Goal: Find specific page/section: Find specific page/section

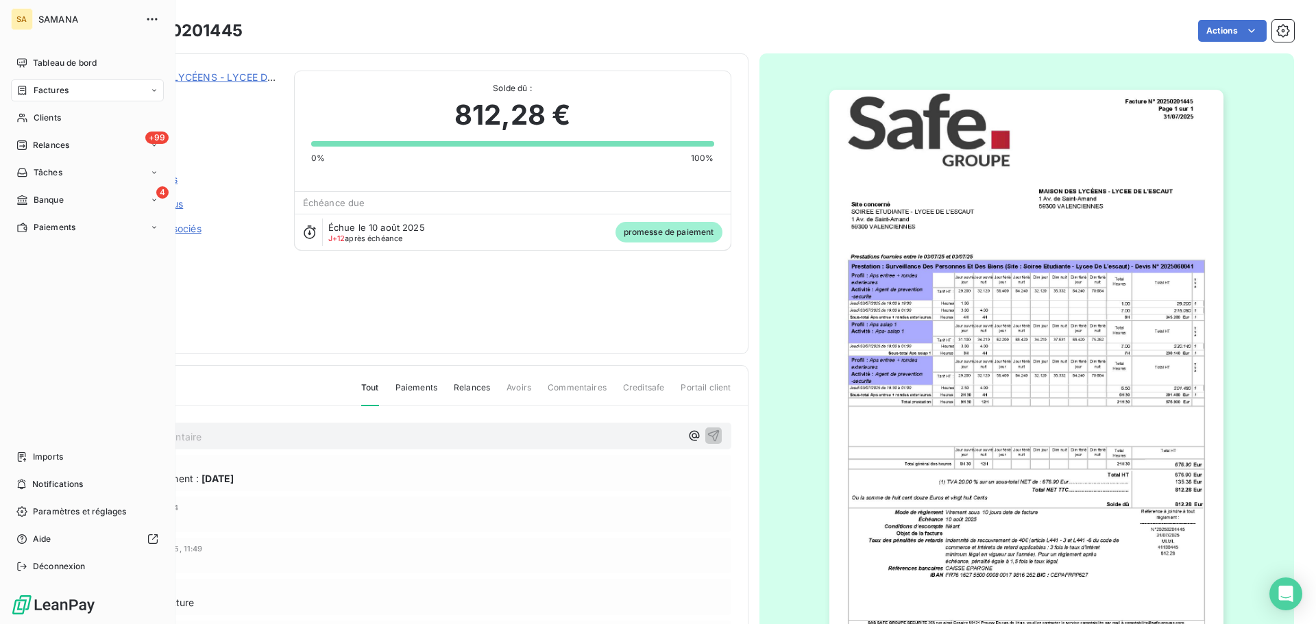
drag, startPoint x: 34, startPoint y: 93, endPoint x: 67, endPoint y: 86, distance: 34.4
click at [34, 93] on span "Factures" at bounding box center [51, 90] width 35 height 12
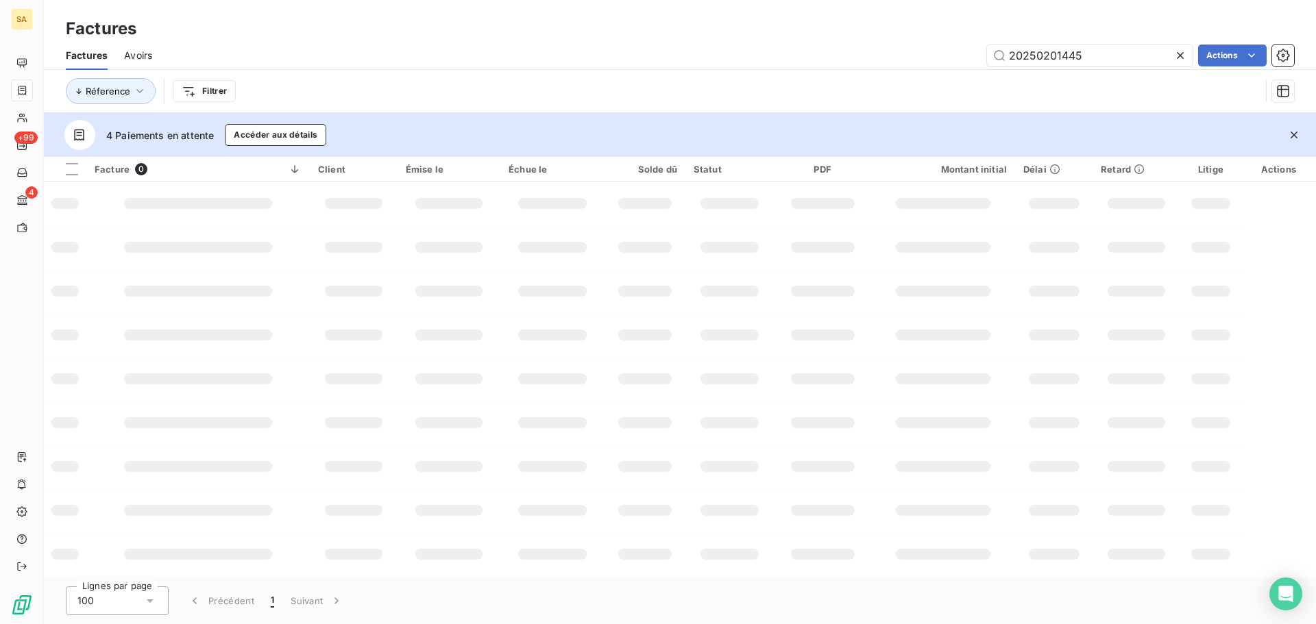
drag, startPoint x: 1096, startPoint y: 53, endPoint x: 315, endPoint y: -10, distance: 783.8
click at [315, 0] on html "SA +99 4 Factures Factures Avoirs 20250201445 Actions Réference Filtrer 4 Paiem…" at bounding box center [658, 312] width 1316 height 624
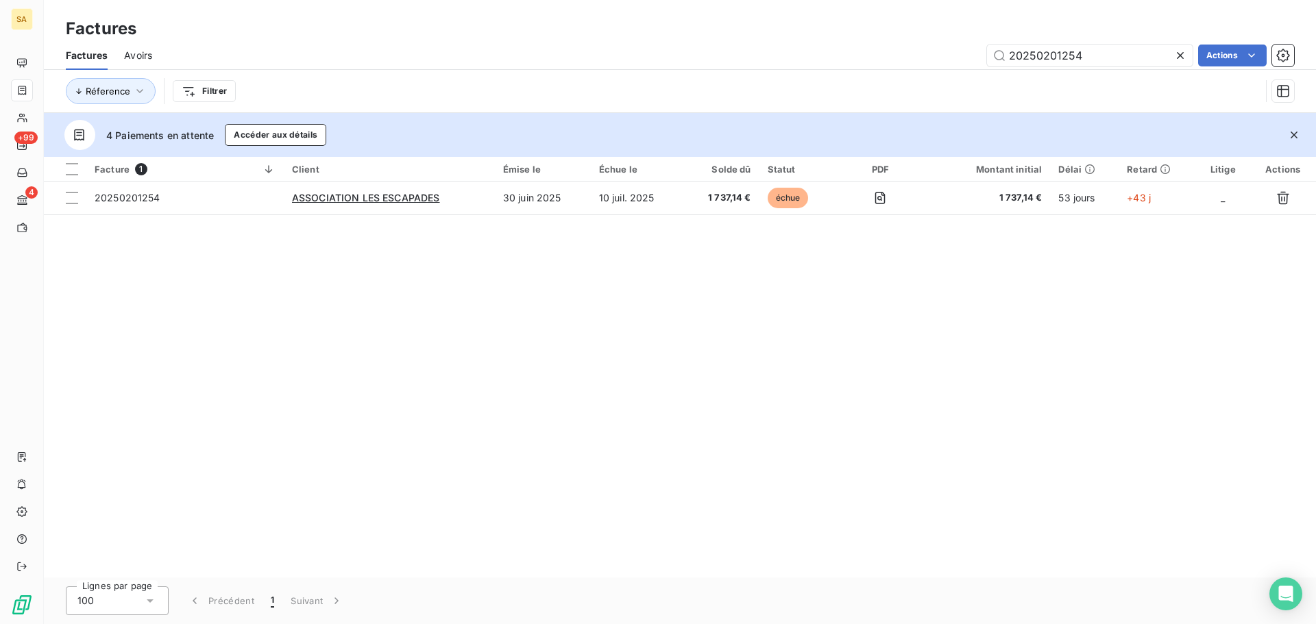
type input "20250201254"
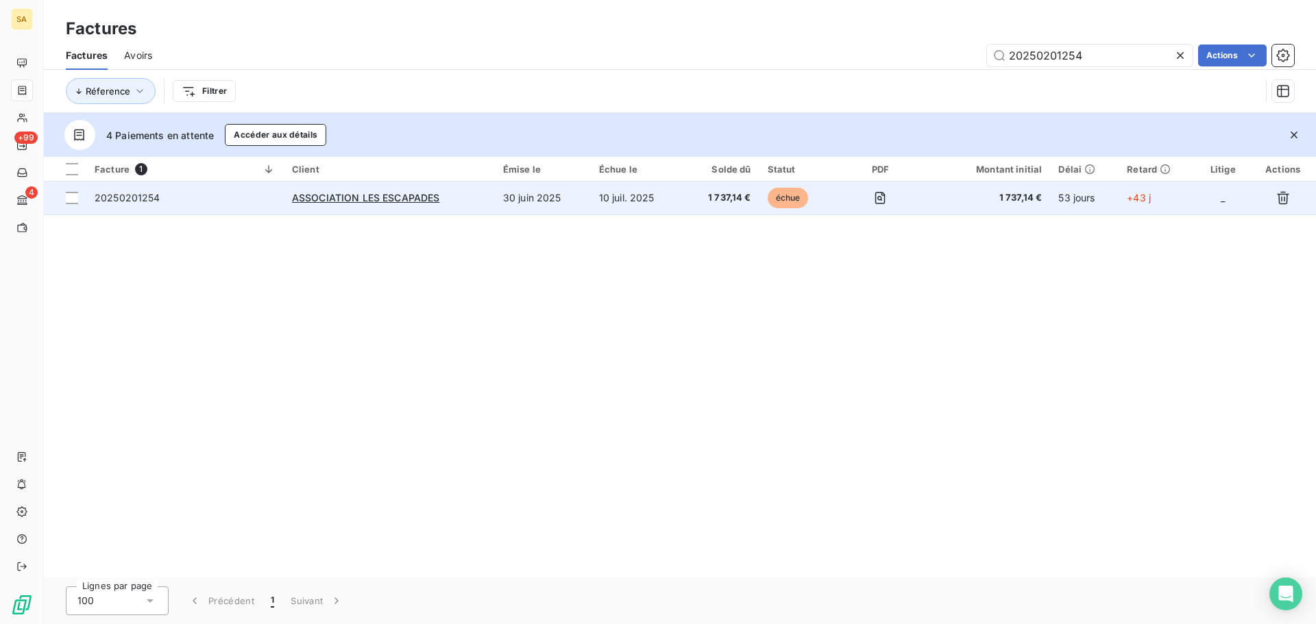
click at [124, 194] on span "20250201254" at bounding box center [128, 198] width 66 height 12
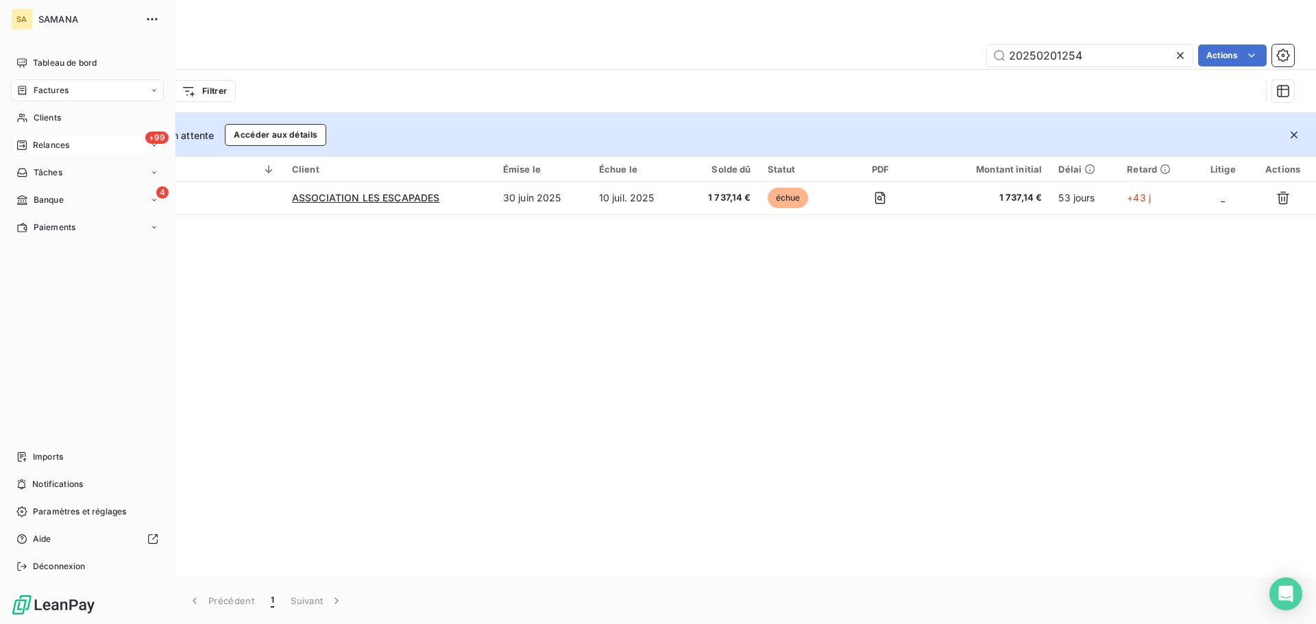
click at [52, 150] on span "Relances" at bounding box center [51, 145] width 36 height 12
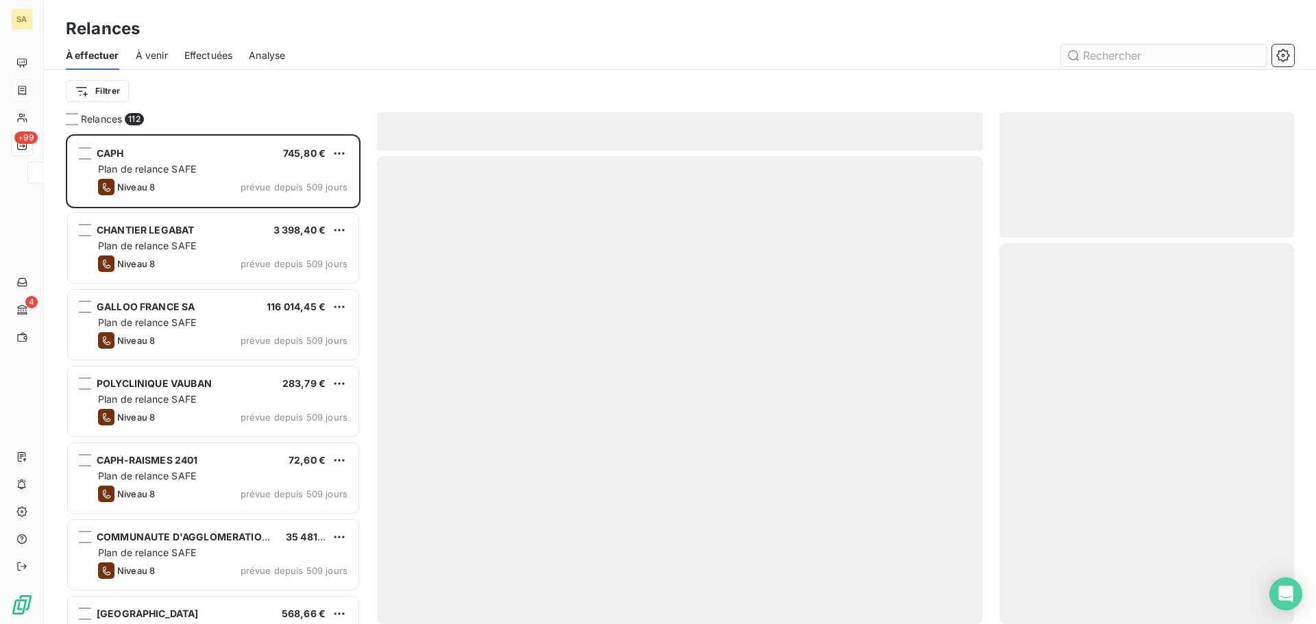
scroll to position [480, 284]
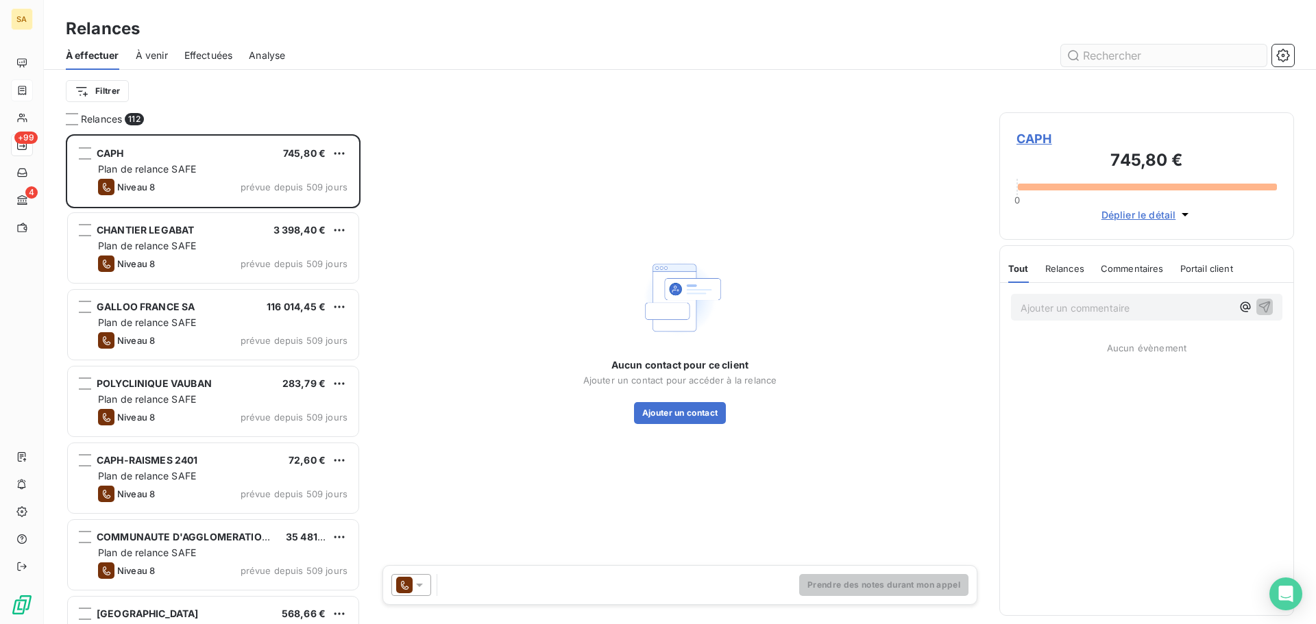
click at [1149, 58] on input "text" at bounding box center [1164, 56] width 206 height 22
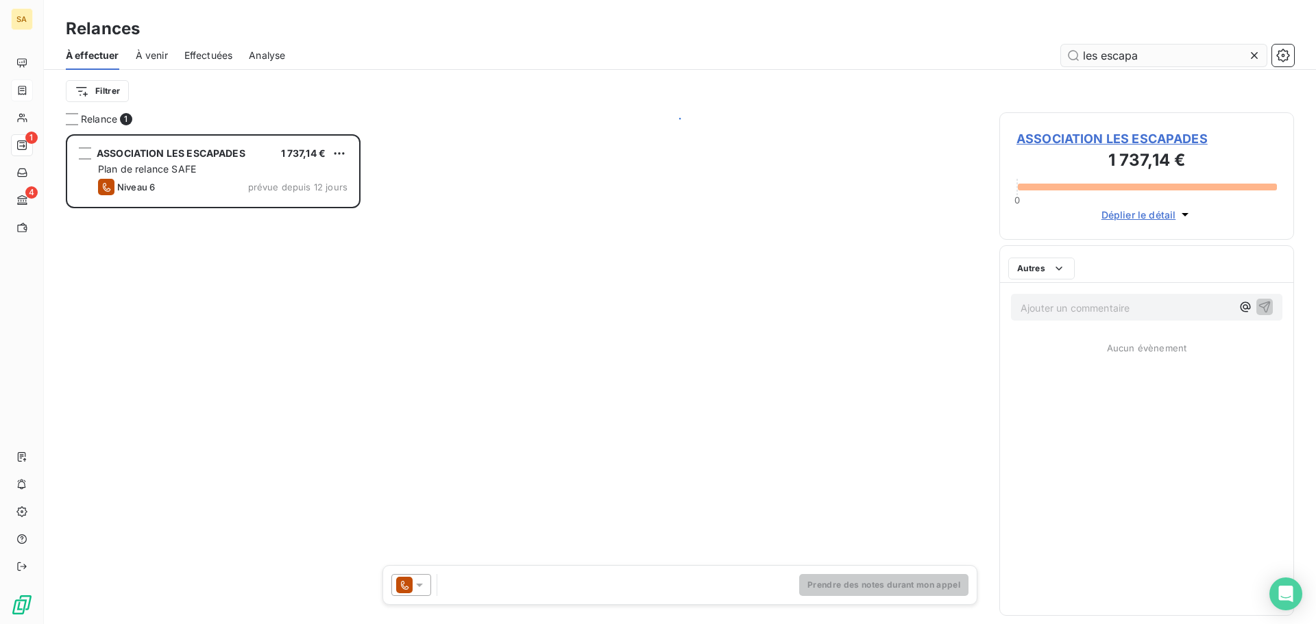
scroll to position [480, 284]
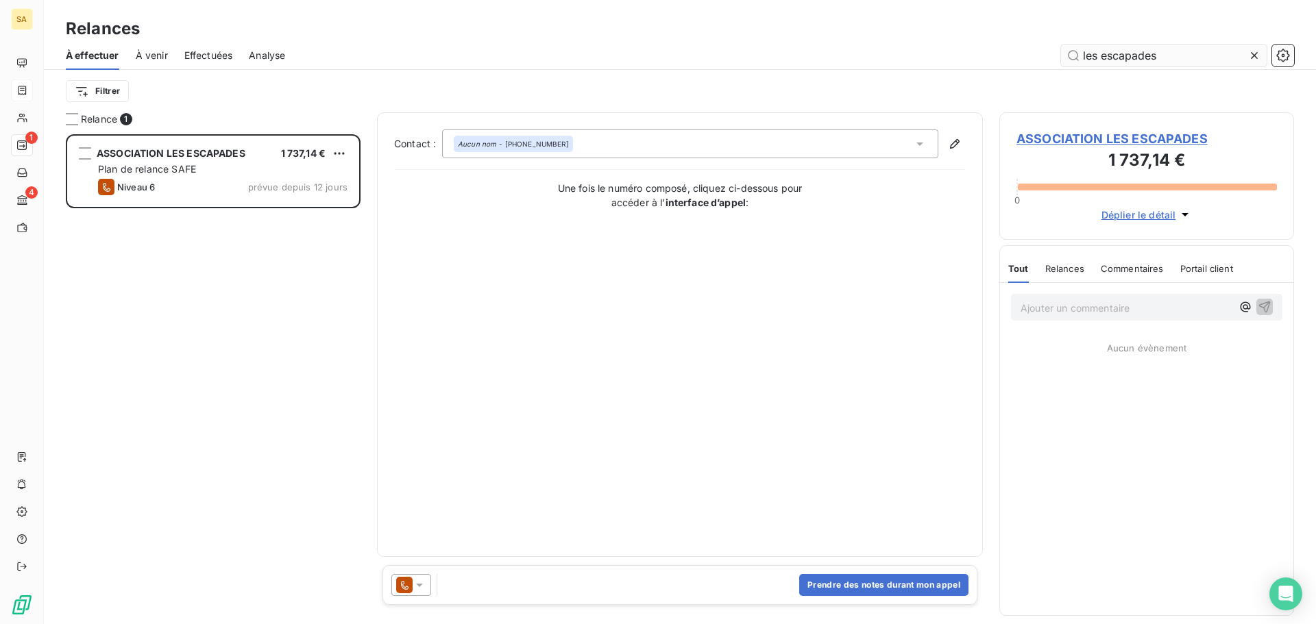
type input "les escapades"
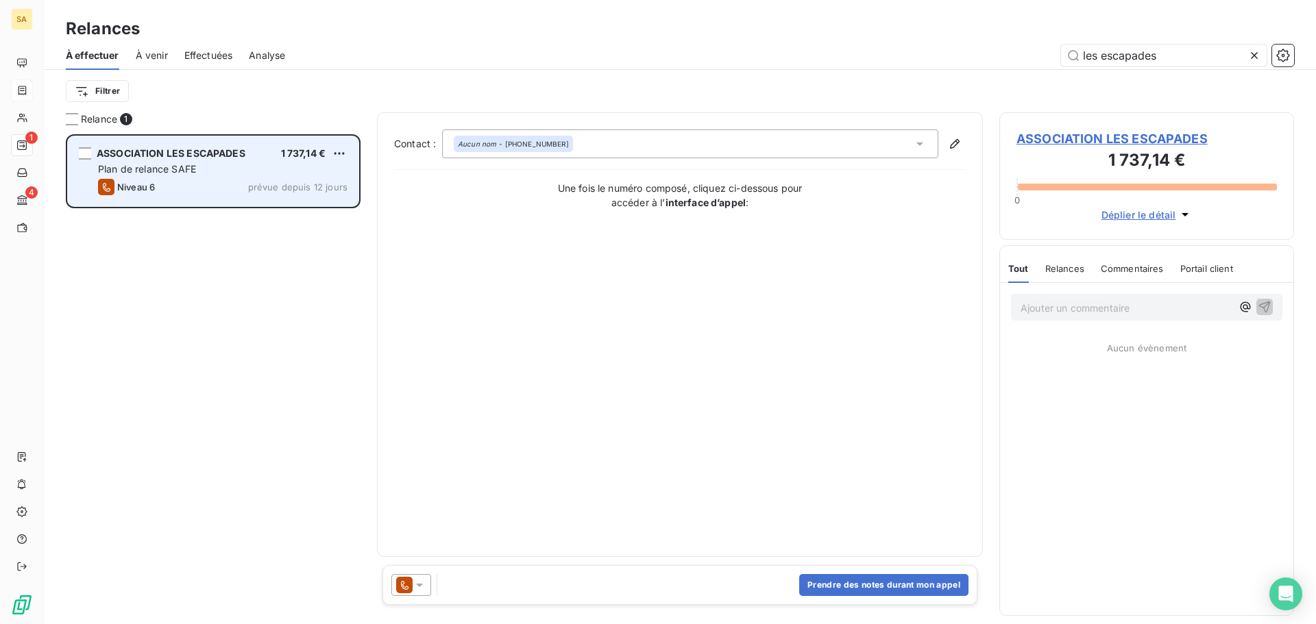
click at [186, 177] on div "ASSOCIATION LES ESCAPADES 1 737,14 € Plan de relance SAFE Niveau 6 prévue depui…" at bounding box center [213, 171] width 291 height 70
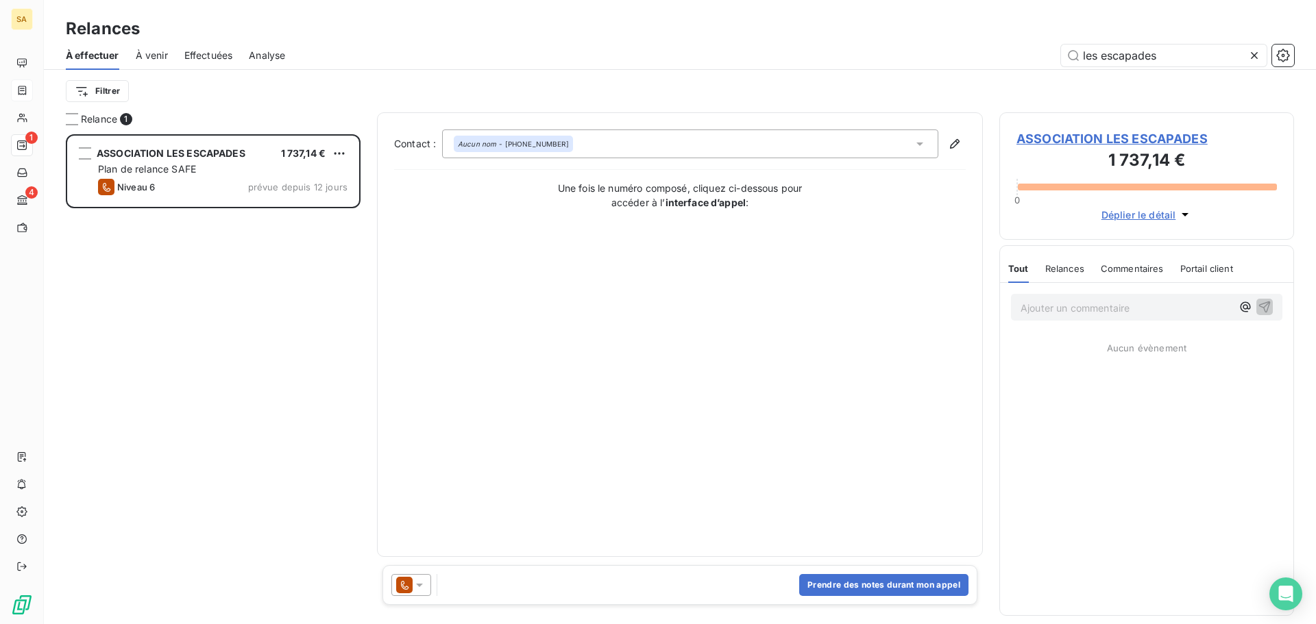
click at [1249, 56] on icon at bounding box center [1254, 56] width 14 height 14
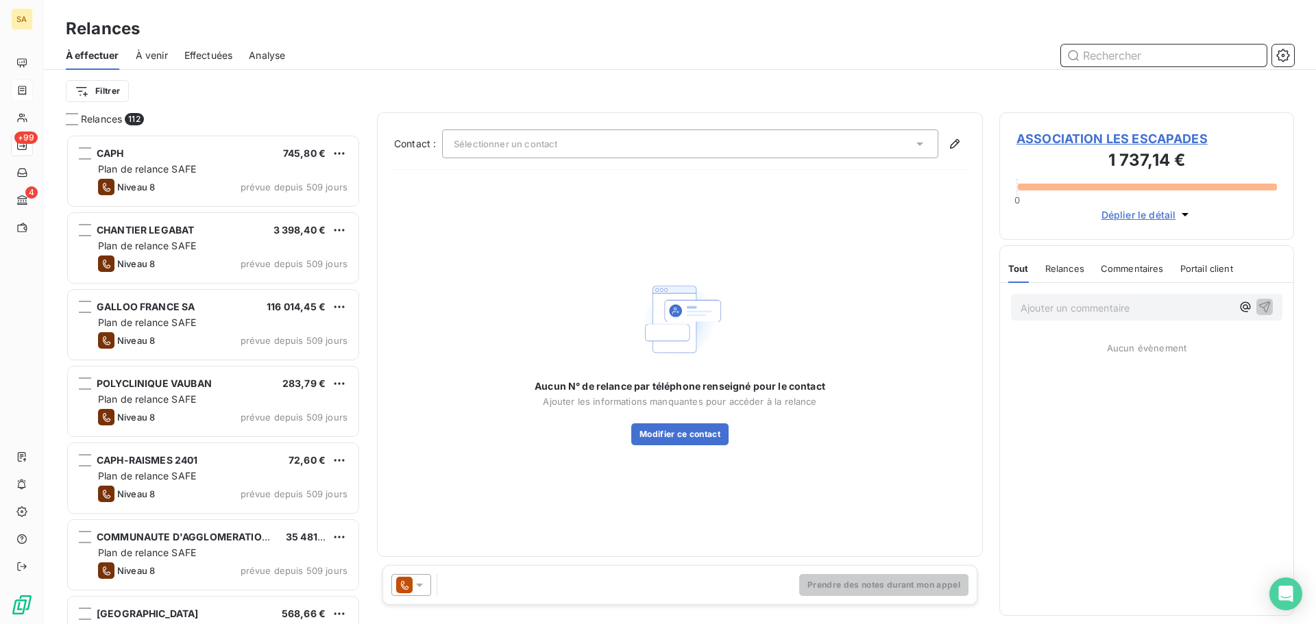
click at [1191, 60] on input "text" at bounding box center [1164, 56] width 206 height 22
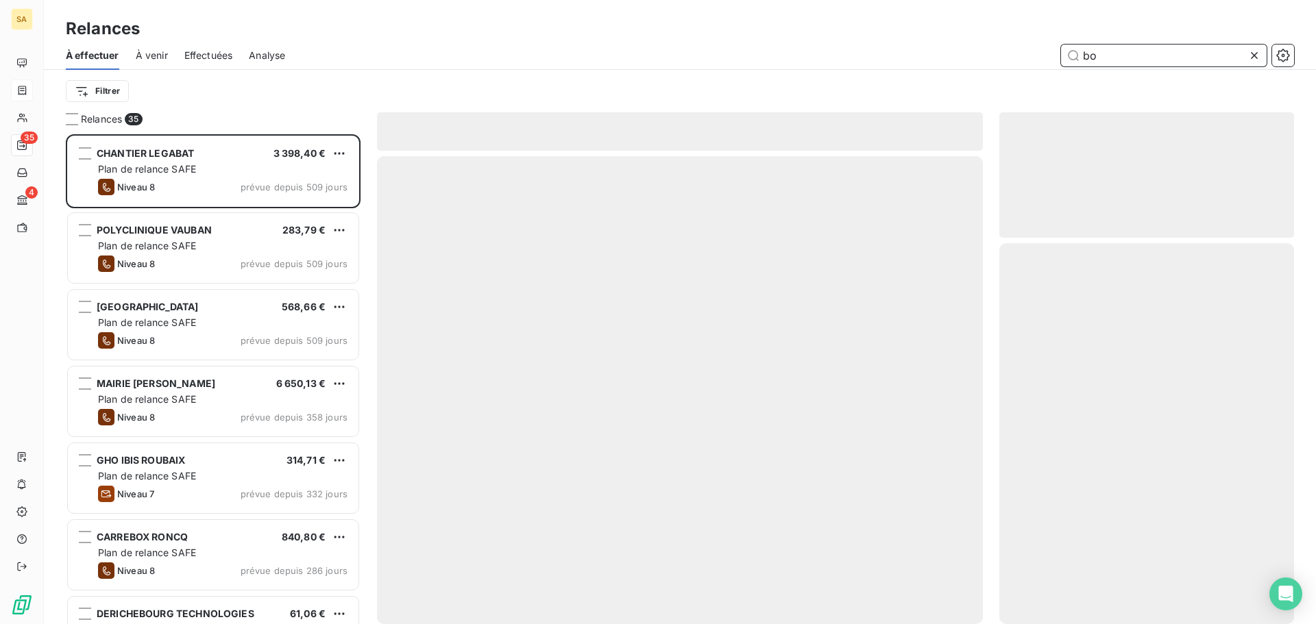
scroll to position [480, 284]
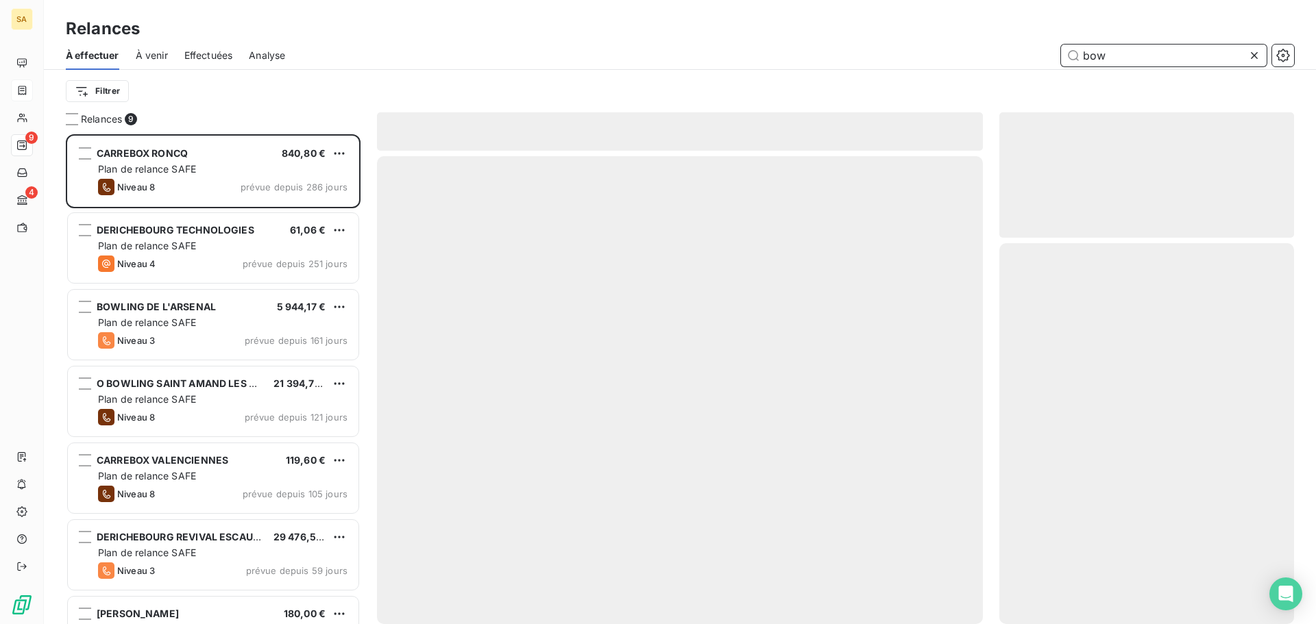
scroll to position [480, 284]
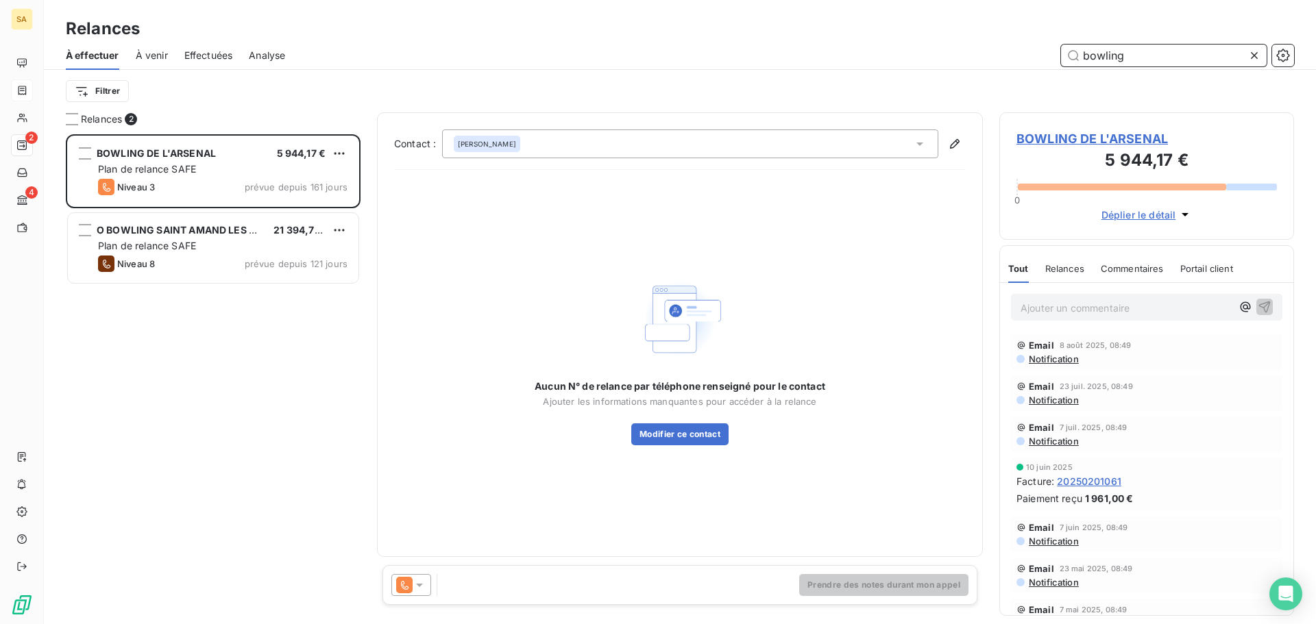
scroll to position [480, 284]
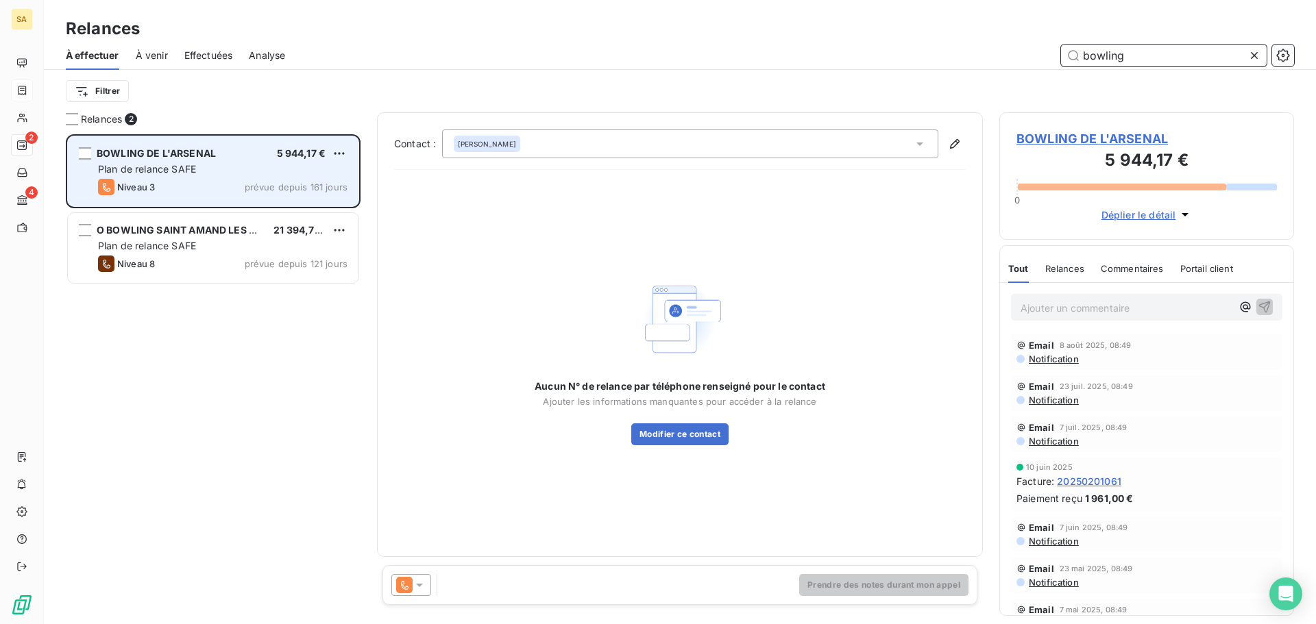
type input "bowling"
click at [181, 175] on div "Plan de relance SAFE" at bounding box center [222, 169] width 249 height 14
click at [174, 181] on div "Niveau 3 prévue depuis 161 jours" at bounding box center [222, 187] width 249 height 16
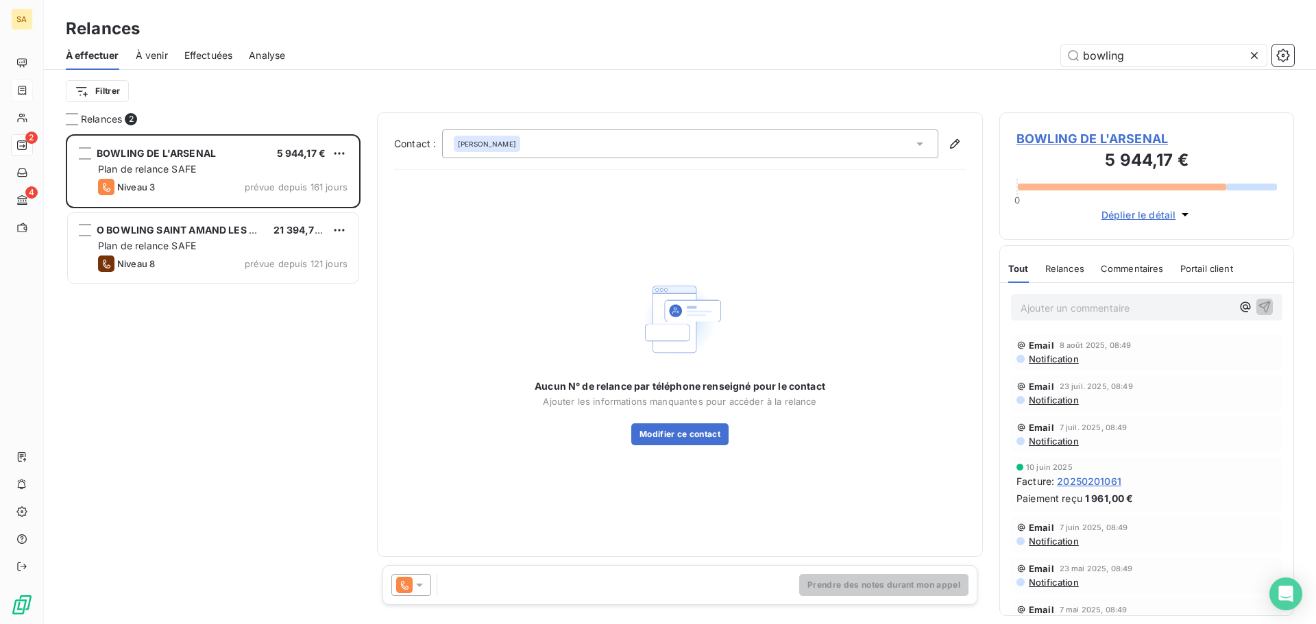
click at [1091, 132] on span "BOWLING DE L'ARSENAL" at bounding box center [1146, 139] width 260 height 19
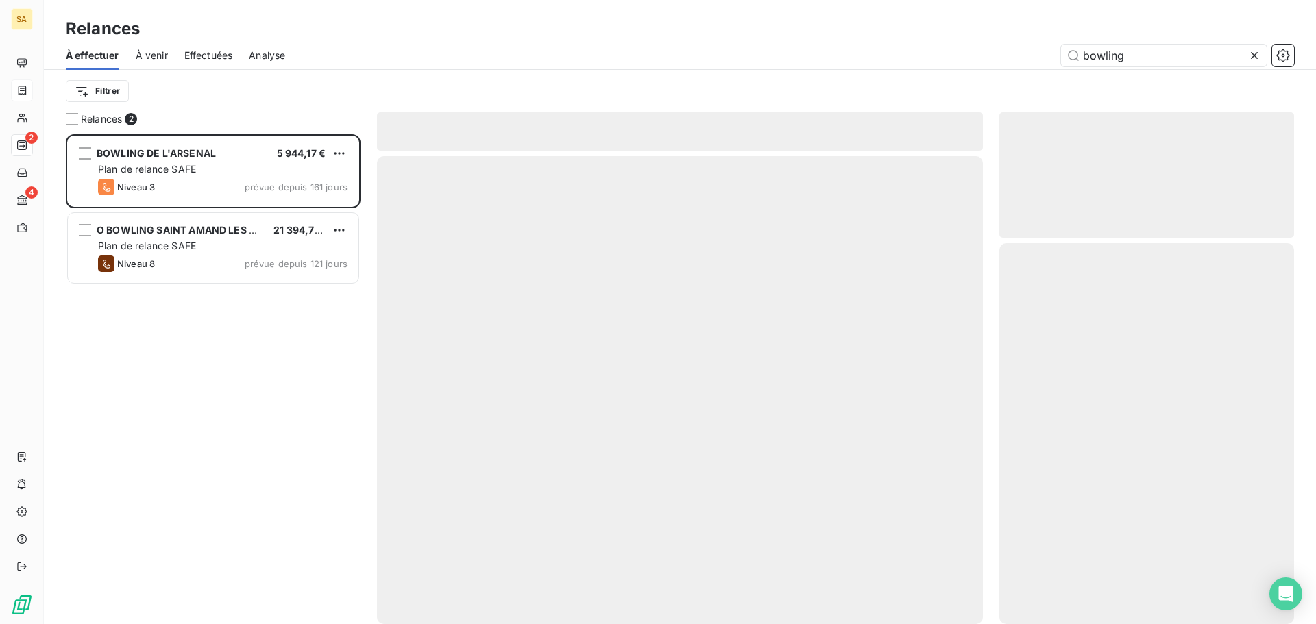
scroll to position [480, 284]
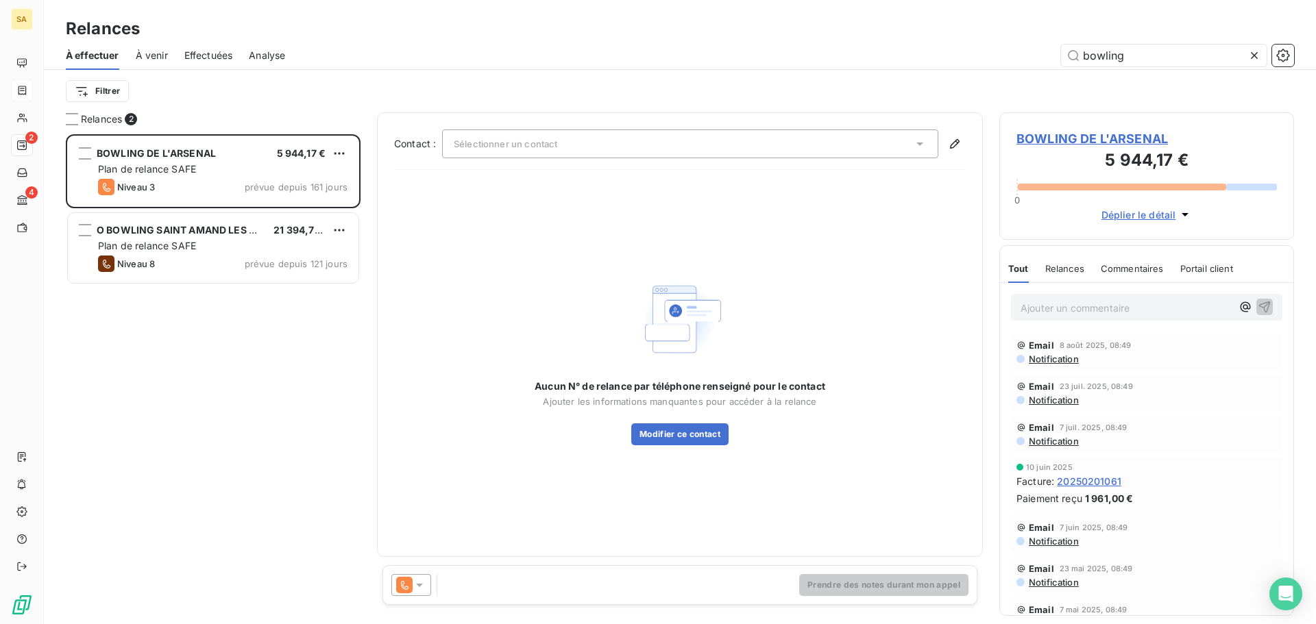
drag, startPoint x: 1129, startPoint y: 53, endPoint x: 360, endPoint y: 53, distance: 769.6
click at [376, 53] on div "bowling" at bounding box center [798, 56] width 992 height 22
type input "brochard"
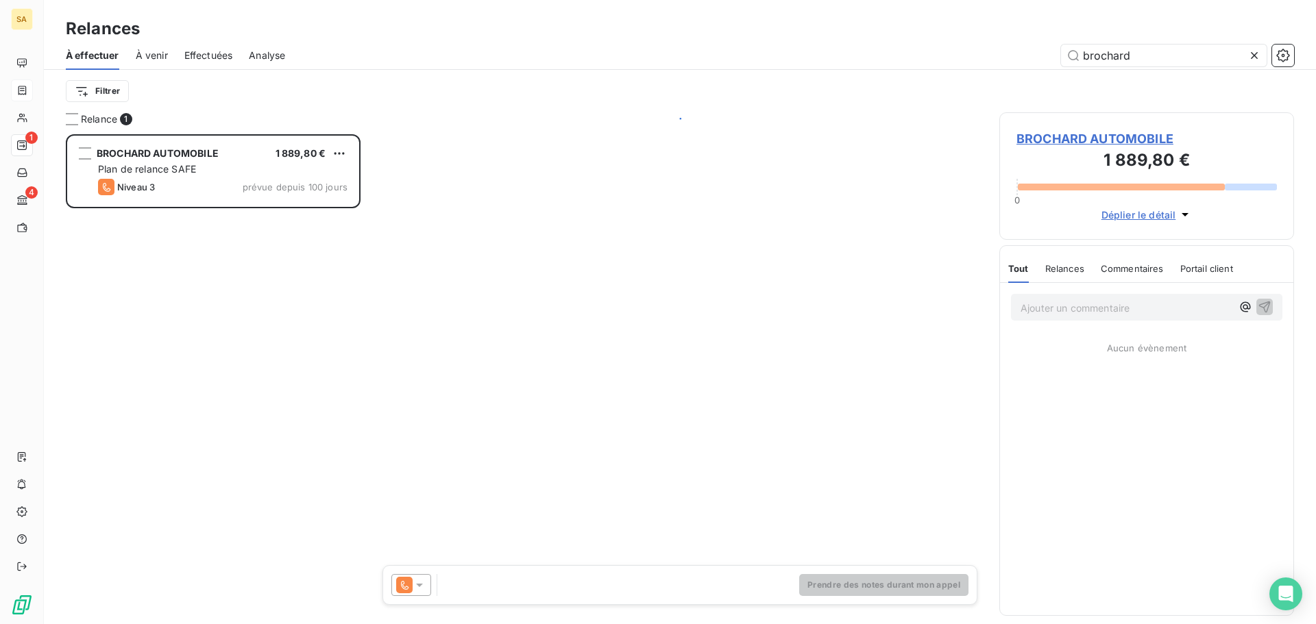
scroll to position [480, 284]
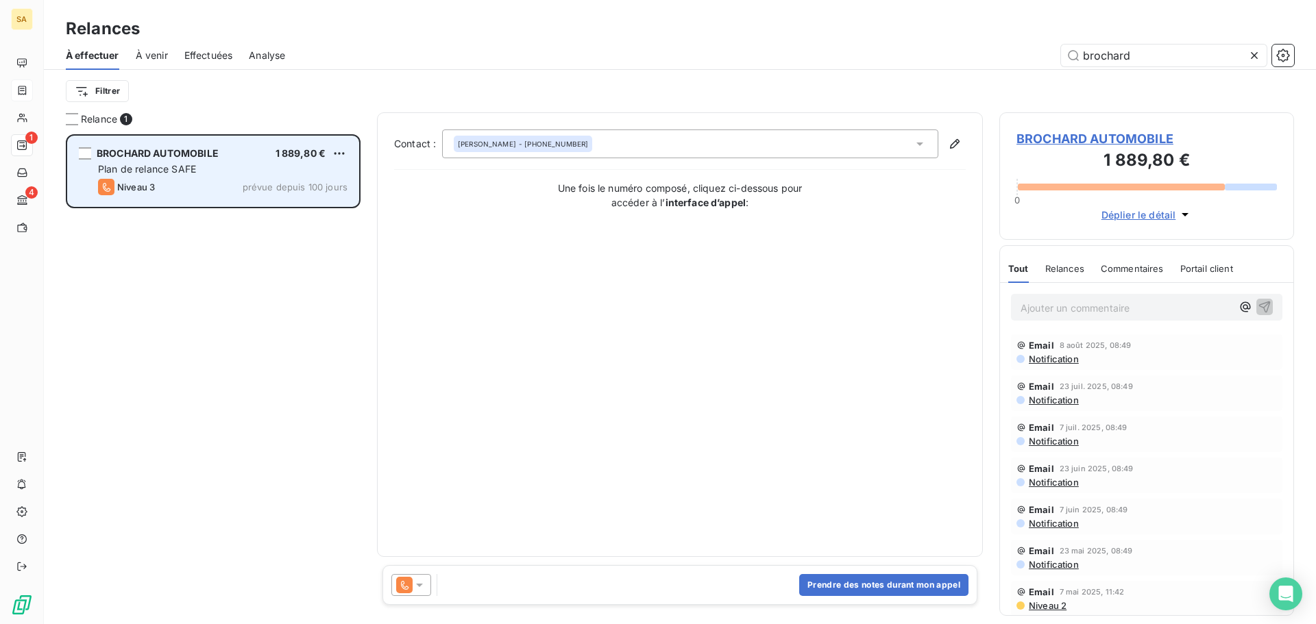
click at [177, 171] on span "Plan de relance SAFE" at bounding box center [147, 169] width 98 height 12
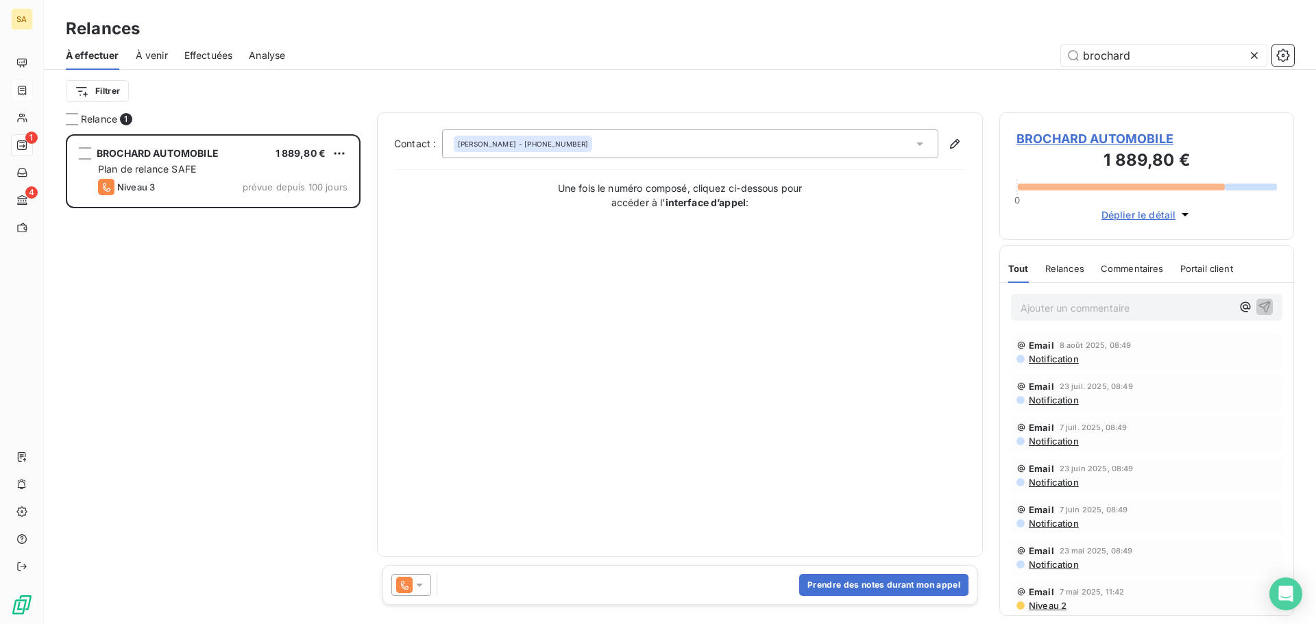
click at [1112, 137] on span "BROCHARD AUTOMOBILE" at bounding box center [1146, 139] width 260 height 19
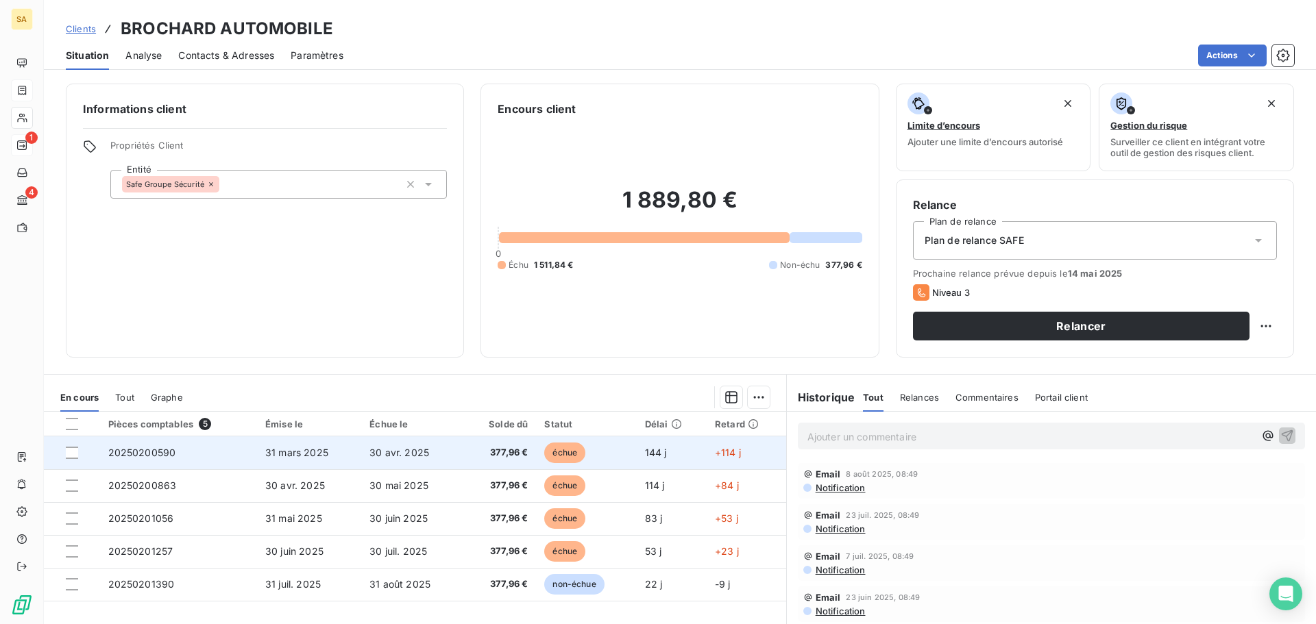
scroll to position [69, 0]
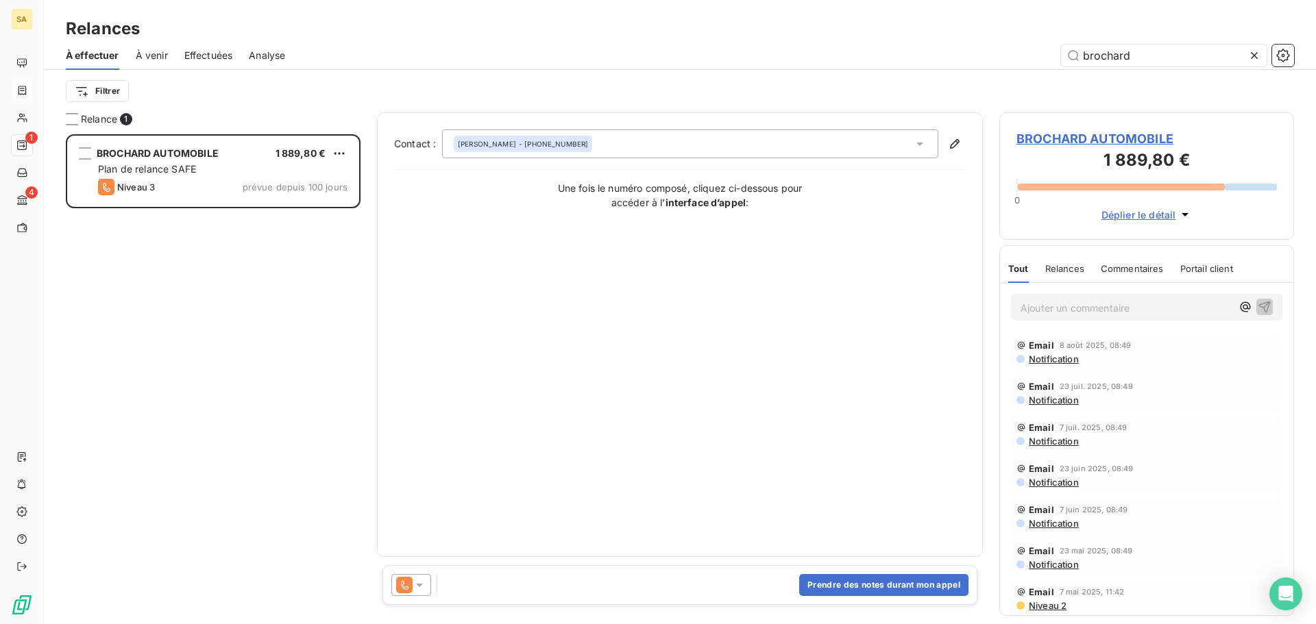
scroll to position [480, 284]
click at [1254, 59] on icon at bounding box center [1254, 56] width 14 height 14
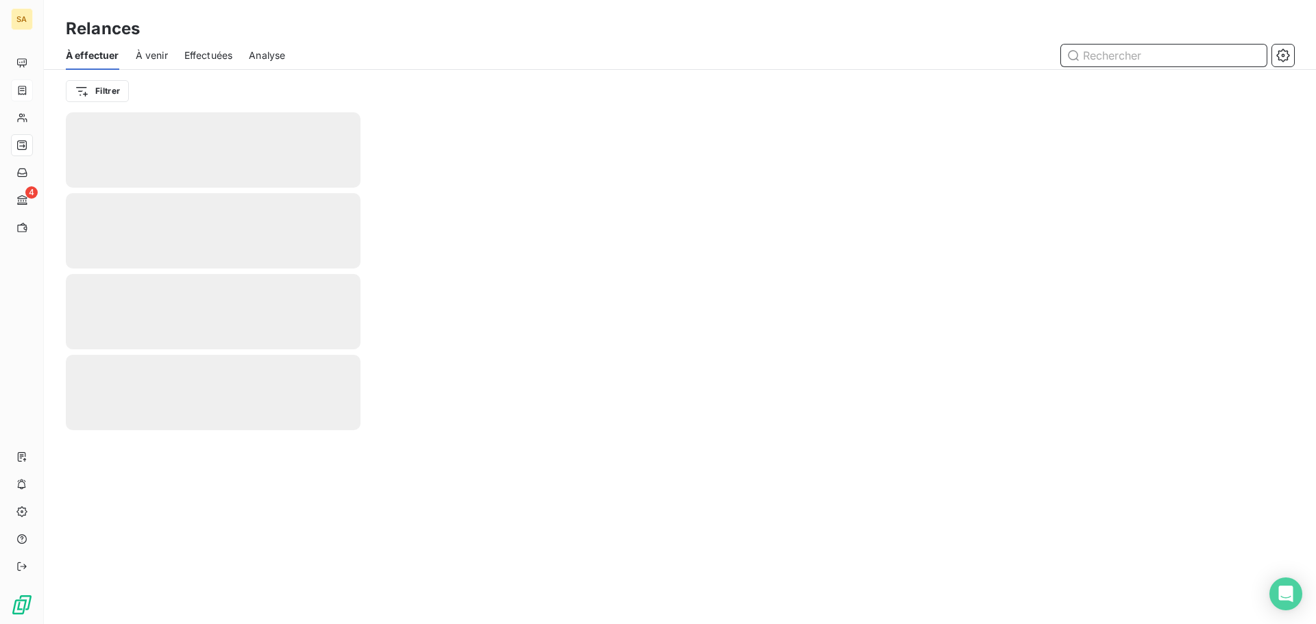
click at [1195, 59] on input "text" at bounding box center [1164, 56] width 206 height 22
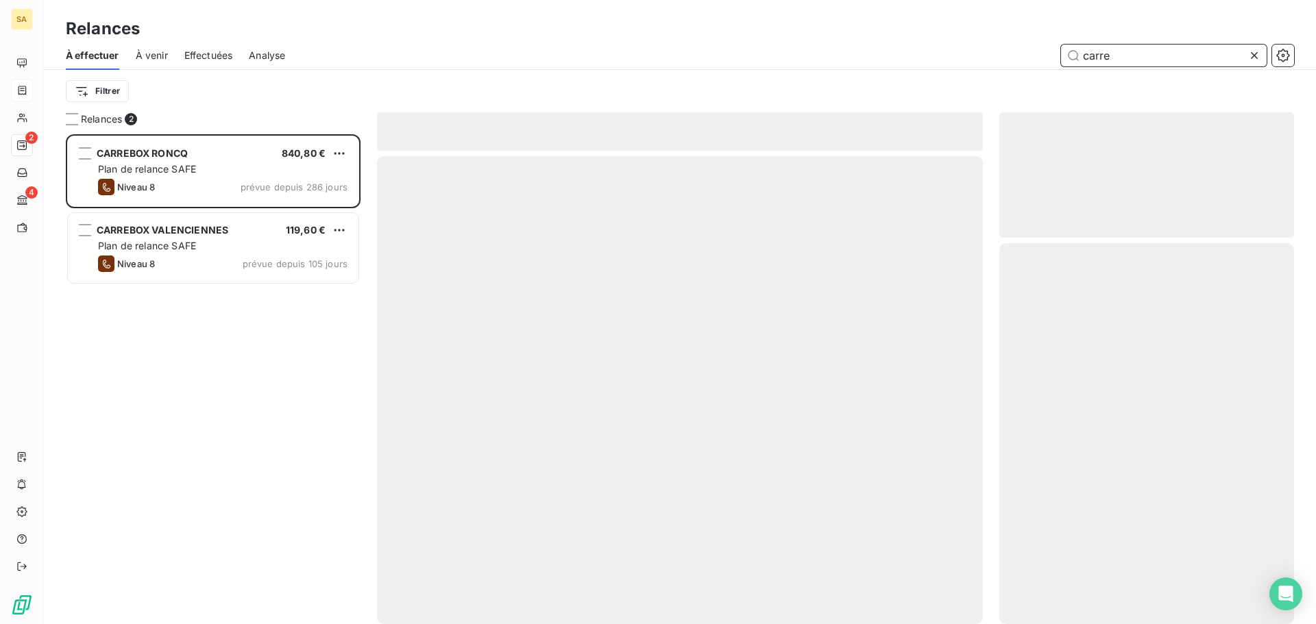
scroll to position [480, 284]
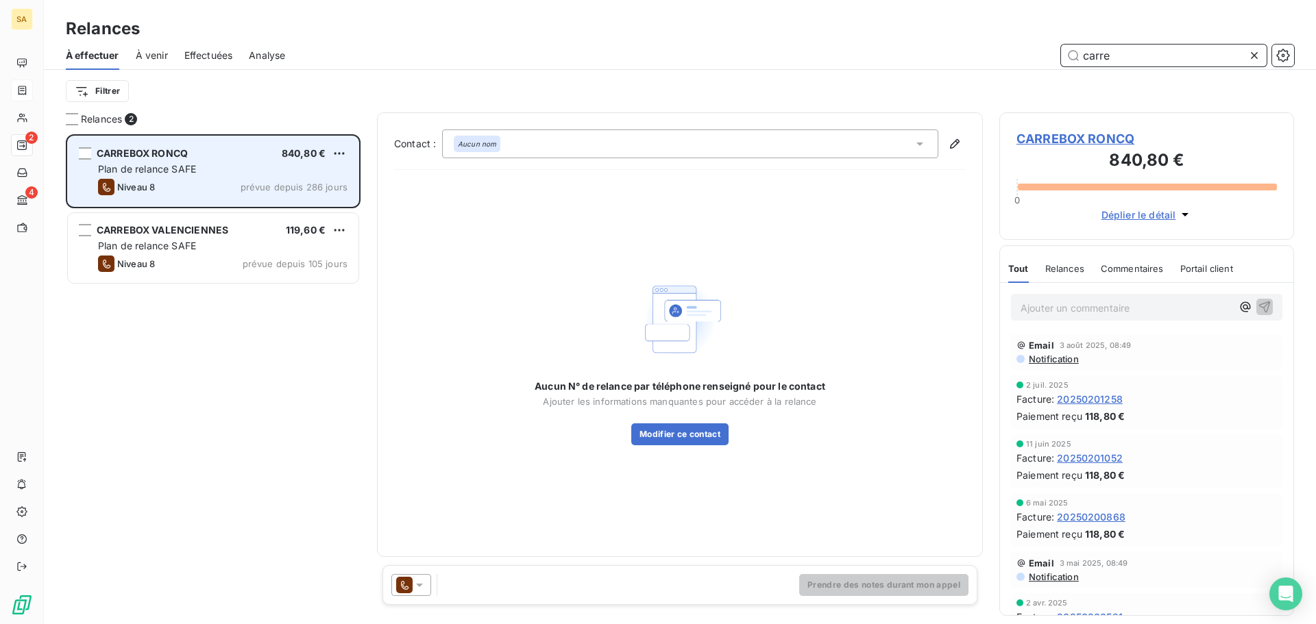
type input "carre"
click at [212, 157] on div "CARREBOX RONCQ 840,80 €" at bounding box center [222, 153] width 249 height 12
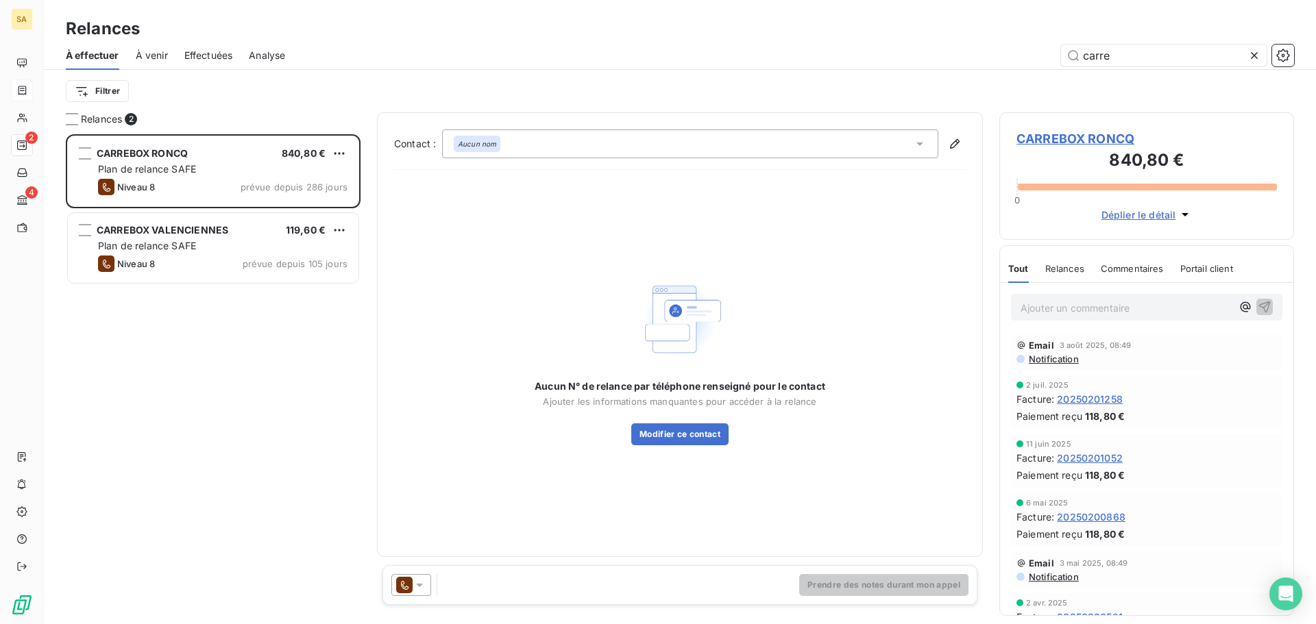
click at [1072, 136] on span "CARREBOX RONCQ" at bounding box center [1146, 139] width 260 height 19
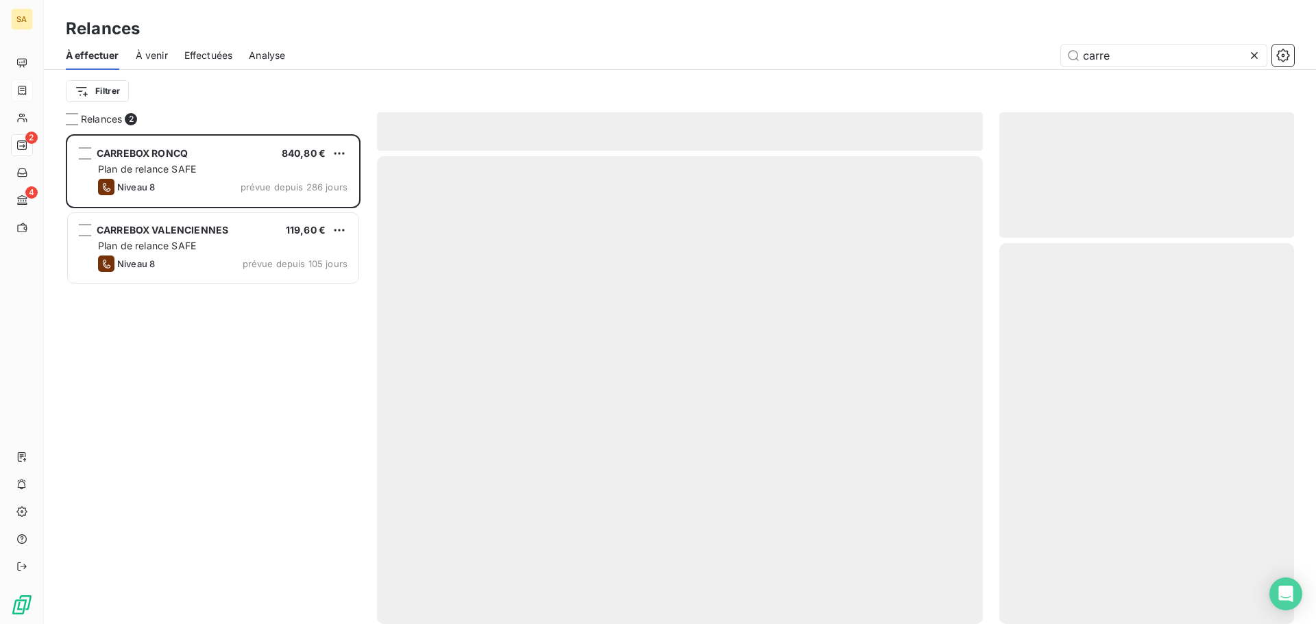
scroll to position [480, 284]
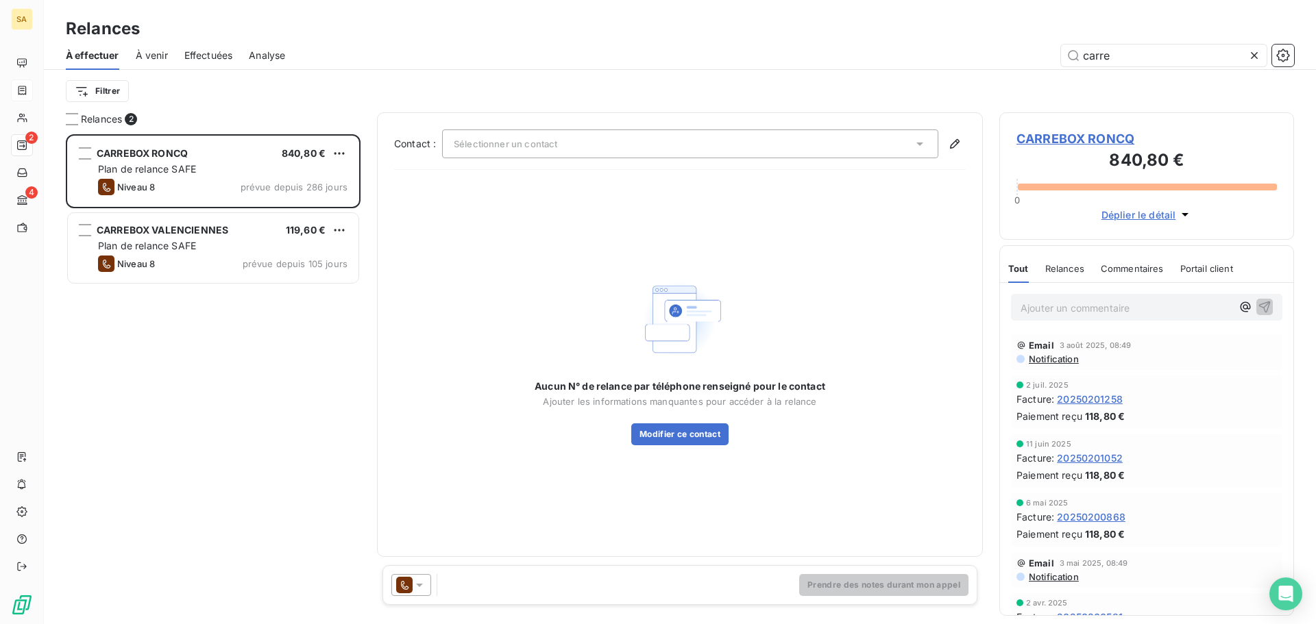
drag, startPoint x: 1168, startPoint y: 56, endPoint x: 511, endPoint y: 64, distance: 657.2
click at [519, 62] on div "carre" at bounding box center [798, 56] width 992 height 22
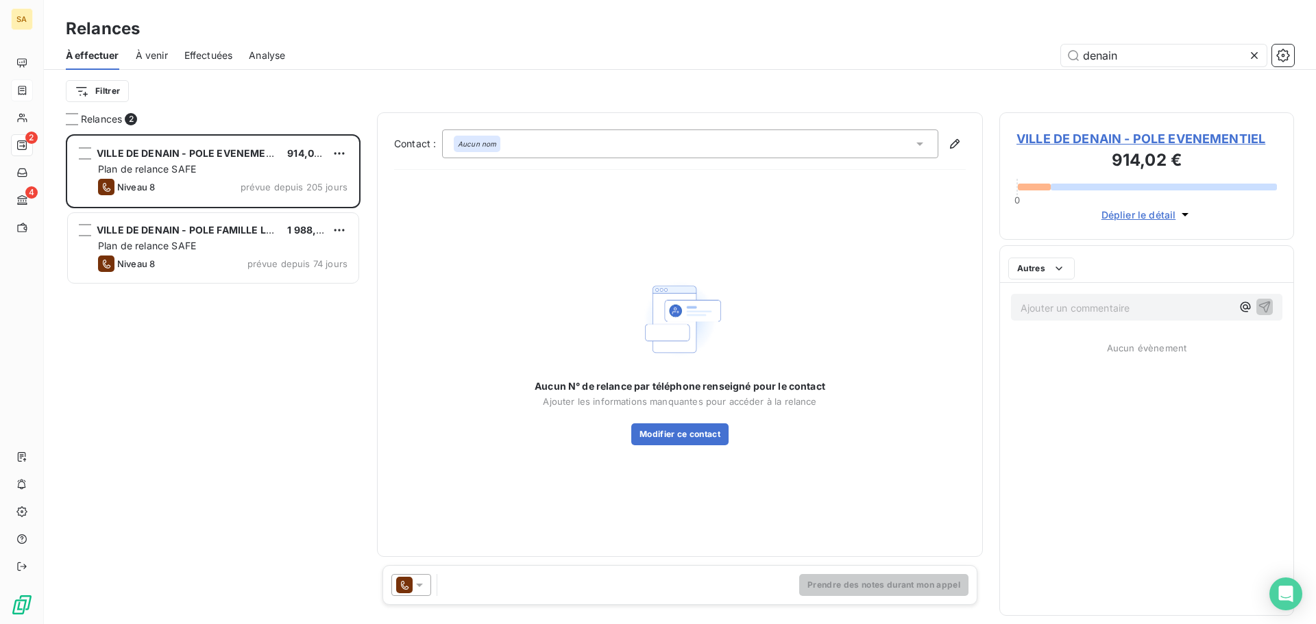
scroll to position [480, 284]
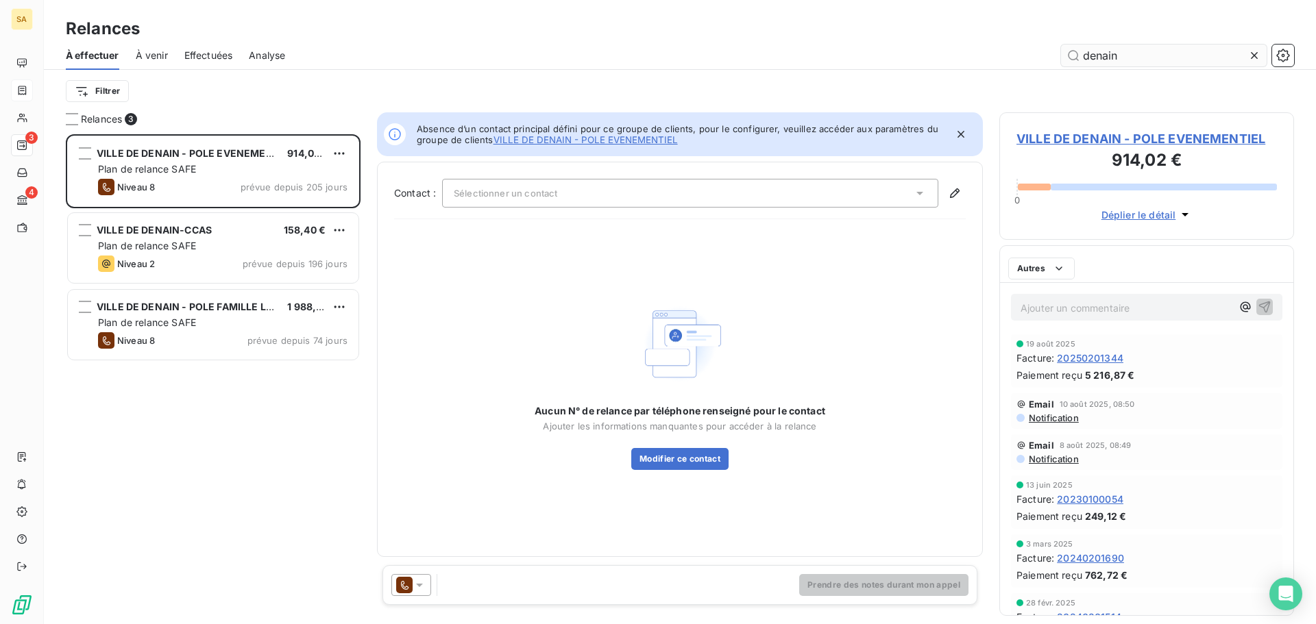
scroll to position [480, 284]
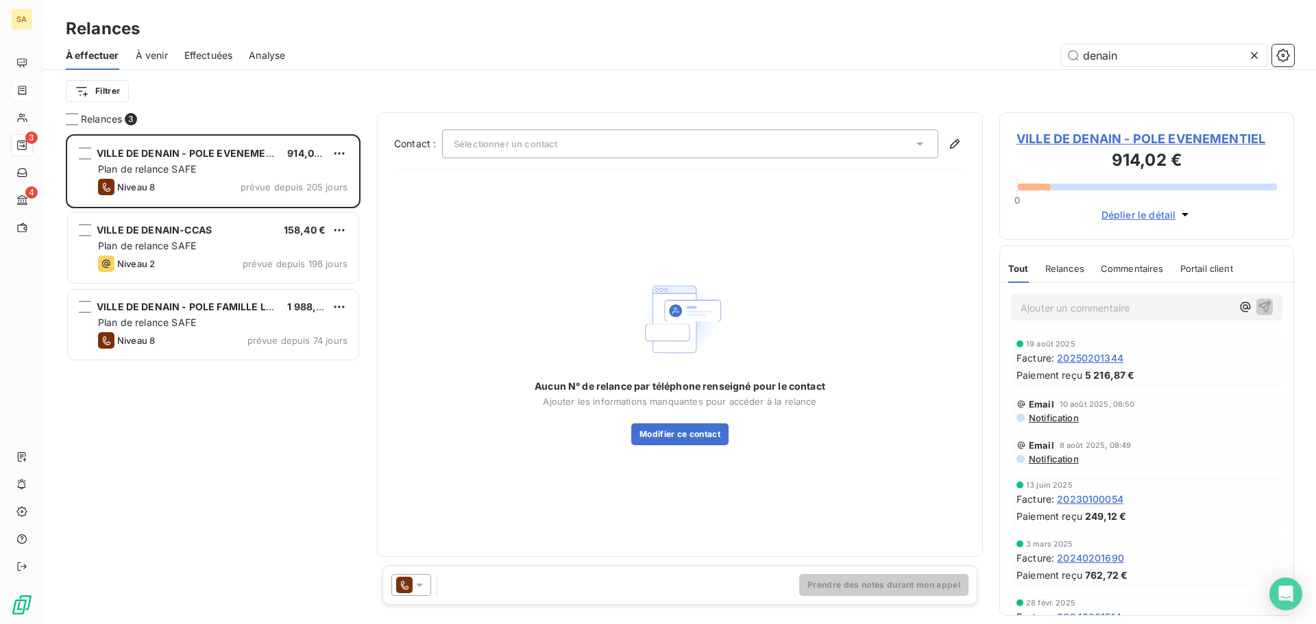
type input "denain"
